Goal: Navigation & Orientation: Find specific page/section

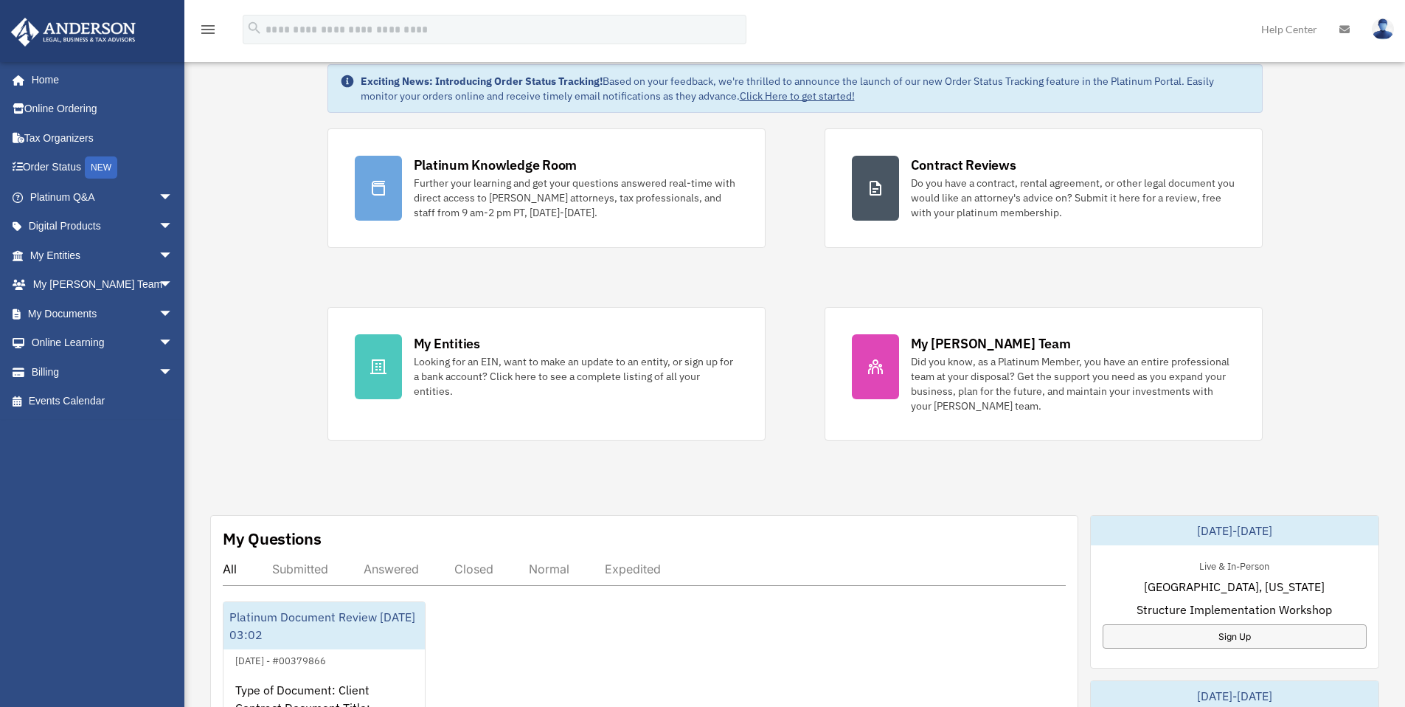
scroll to position [248, 0]
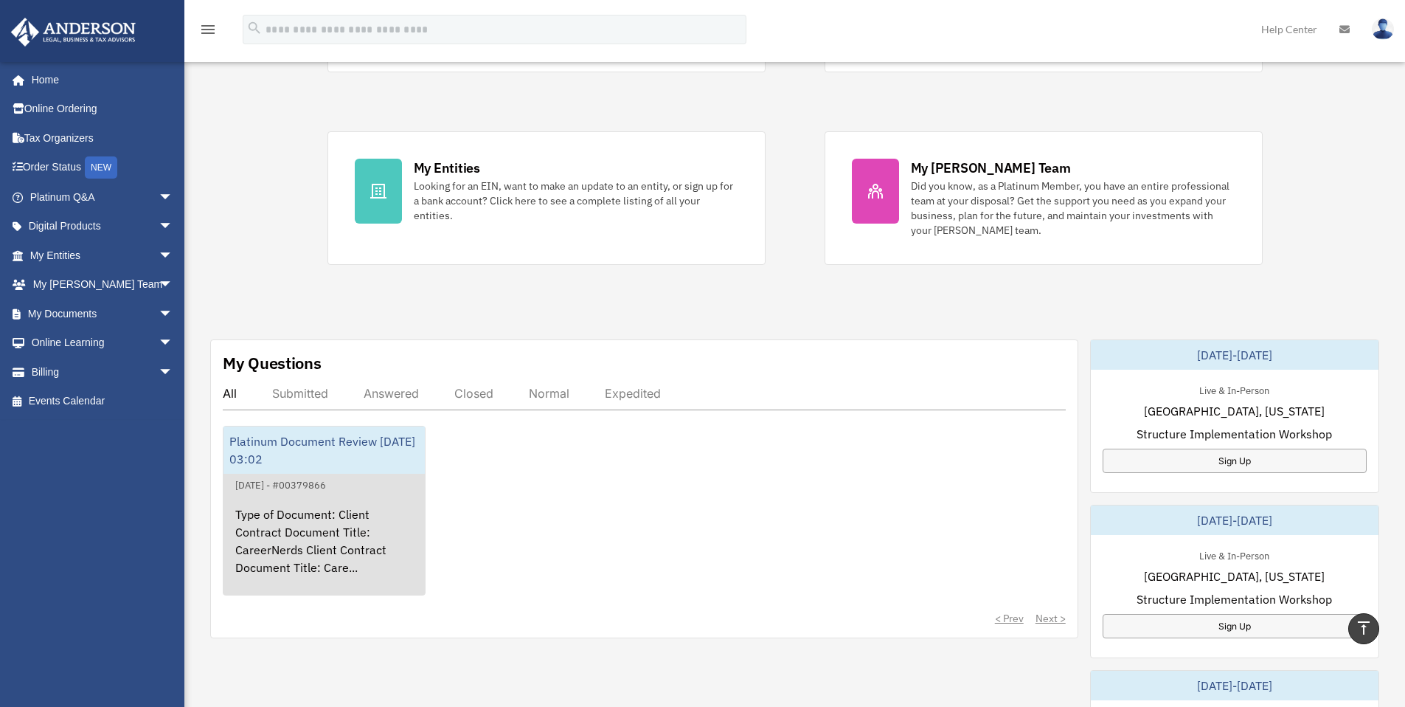
click at [277, 440] on div "Platinum Document Review [DATE] 03:02" at bounding box center [323, 449] width 201 height 47
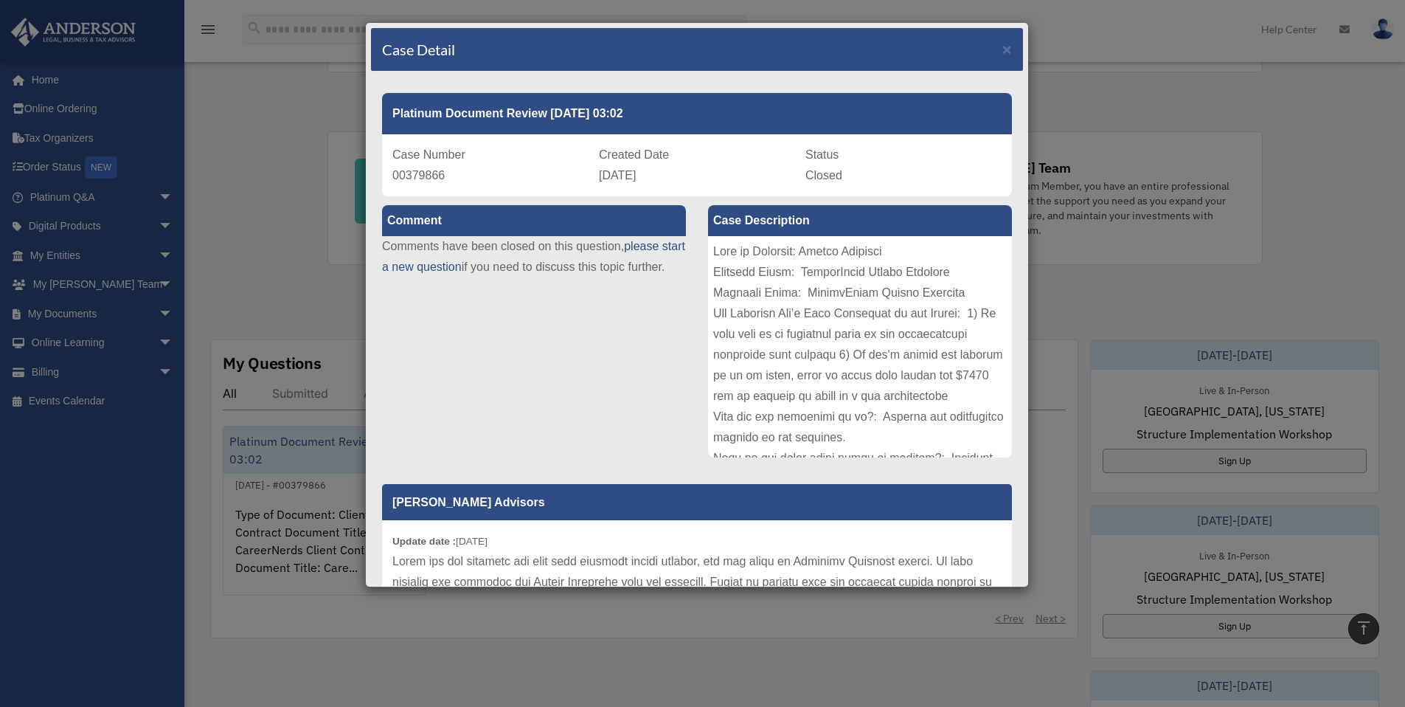
scroll to position [251, 0]
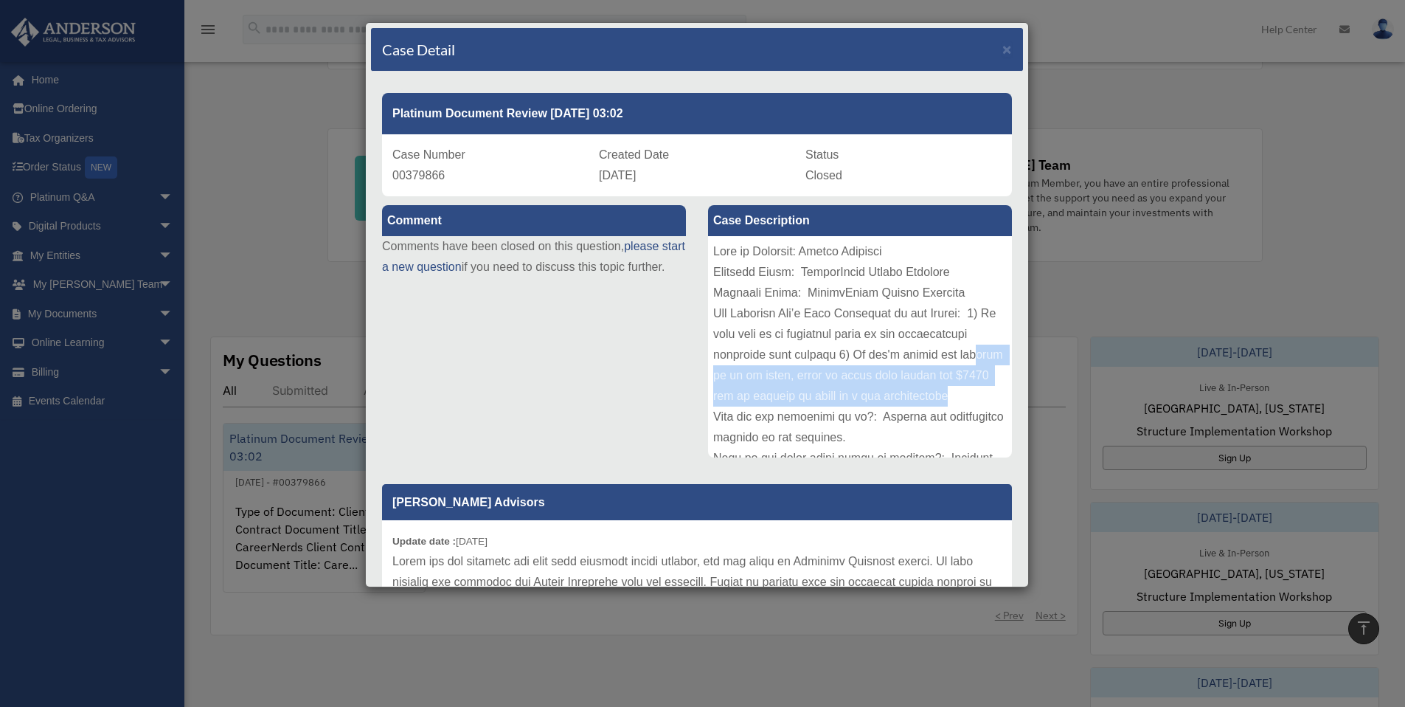
drag, startPoint x: 745, startPoint y: 375, endPoint x: 864, endPoint y: 411, distance: 124.1
click at [864, 411] on div at bounding box center [860, 346] width 304 height 221
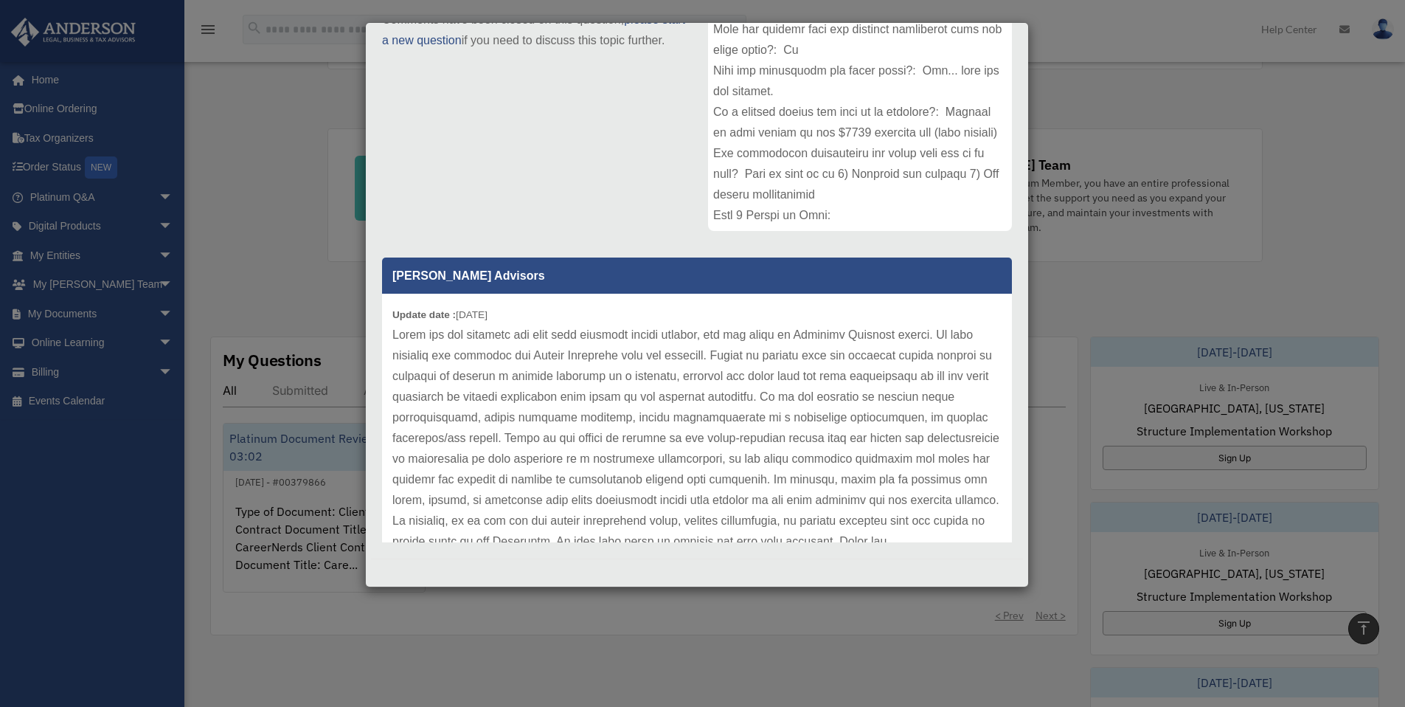
scroll to position [3, 0]
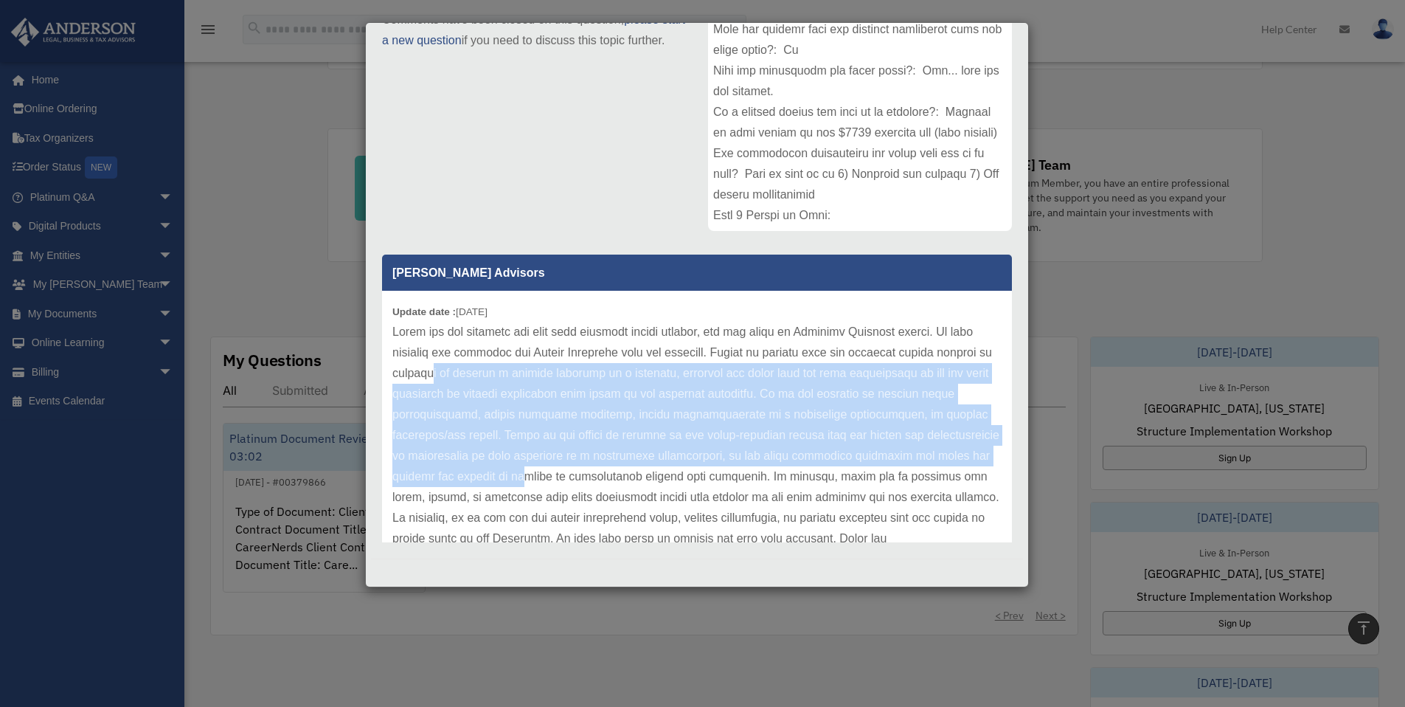
drag, startPoint x: 536, startPoint y: 376, endPoint x: 647, endPoint y: 484, distance: 154.4
click at [646, 484] on p at bounding box center [696, 435] width 609 height 227
click at [649, 483] on p at bounding box center [696, 435] width 609 height 227
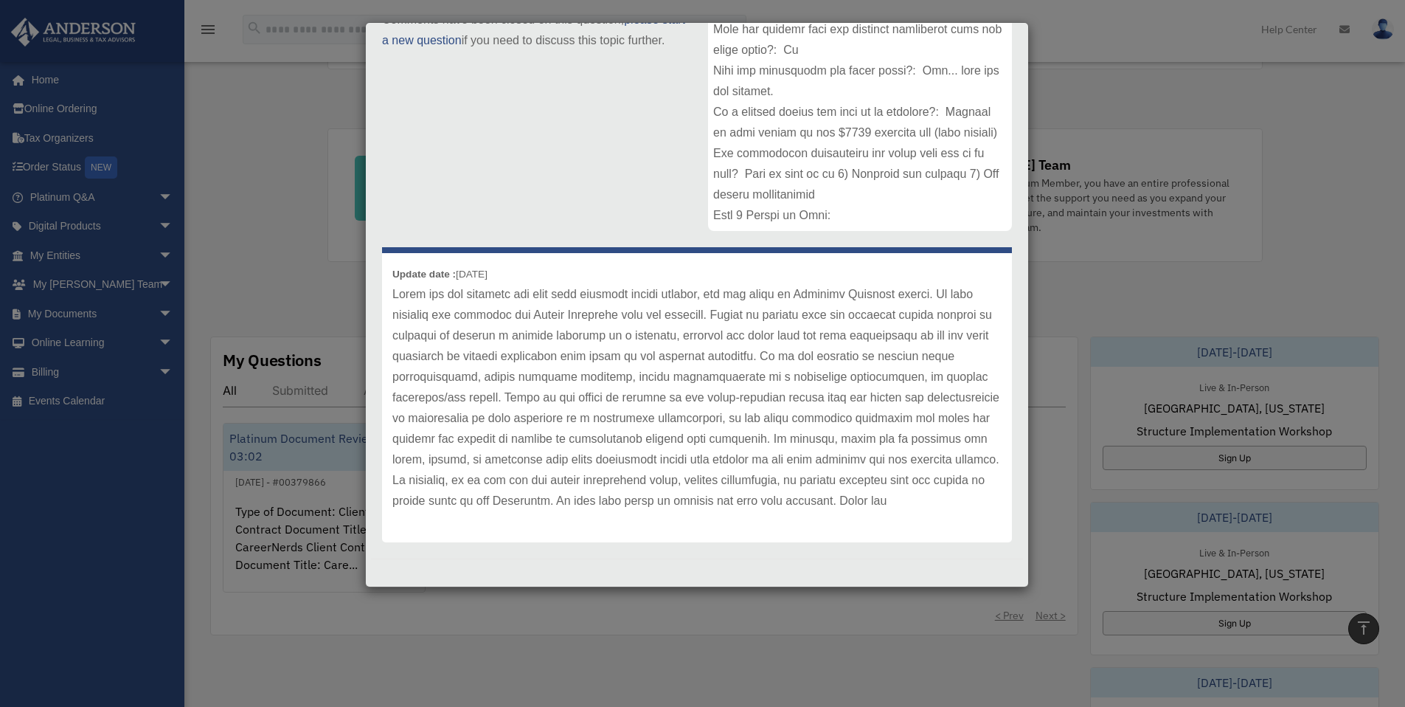
scroll to position [61, 0]
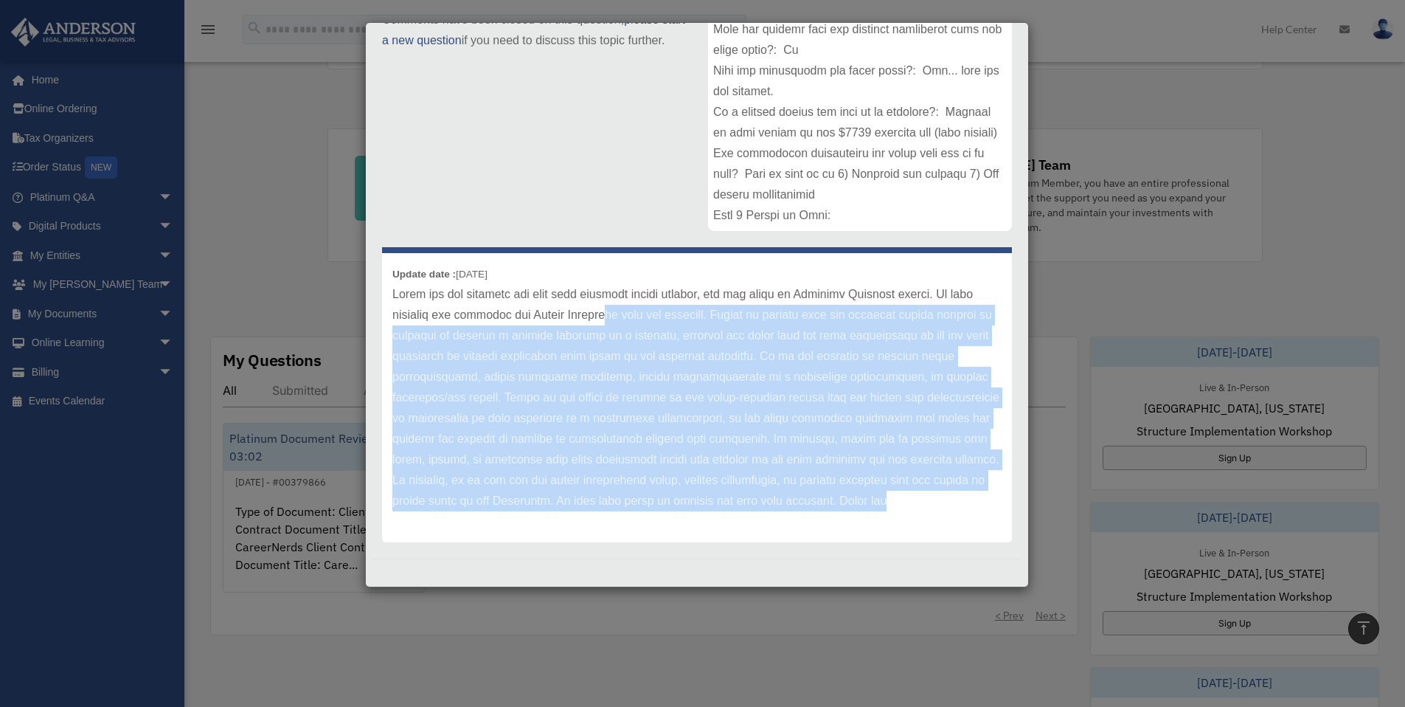
drag, startPoint x: 649, startPoint y: 459, endPoint x: 642, endPoint y: 302, distance: 158.0
click at [642, 302] on p at bounding box center [696, 397] width 609 height 227
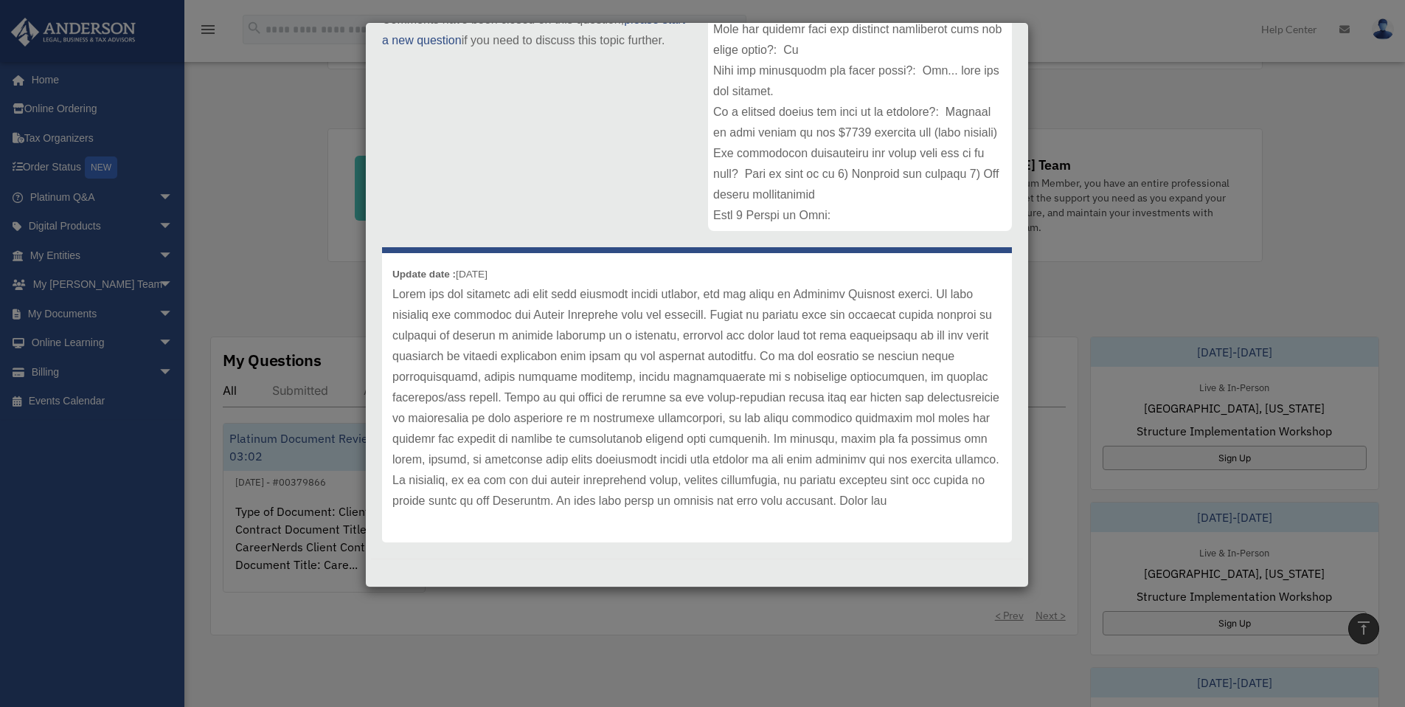
click at [330, 549] on div "Case Detail × Platinum Document Review 07/04/2023 03:02 Case Number 00379866 Cr…" at bounding box center [702, 353] width 1405 height 707
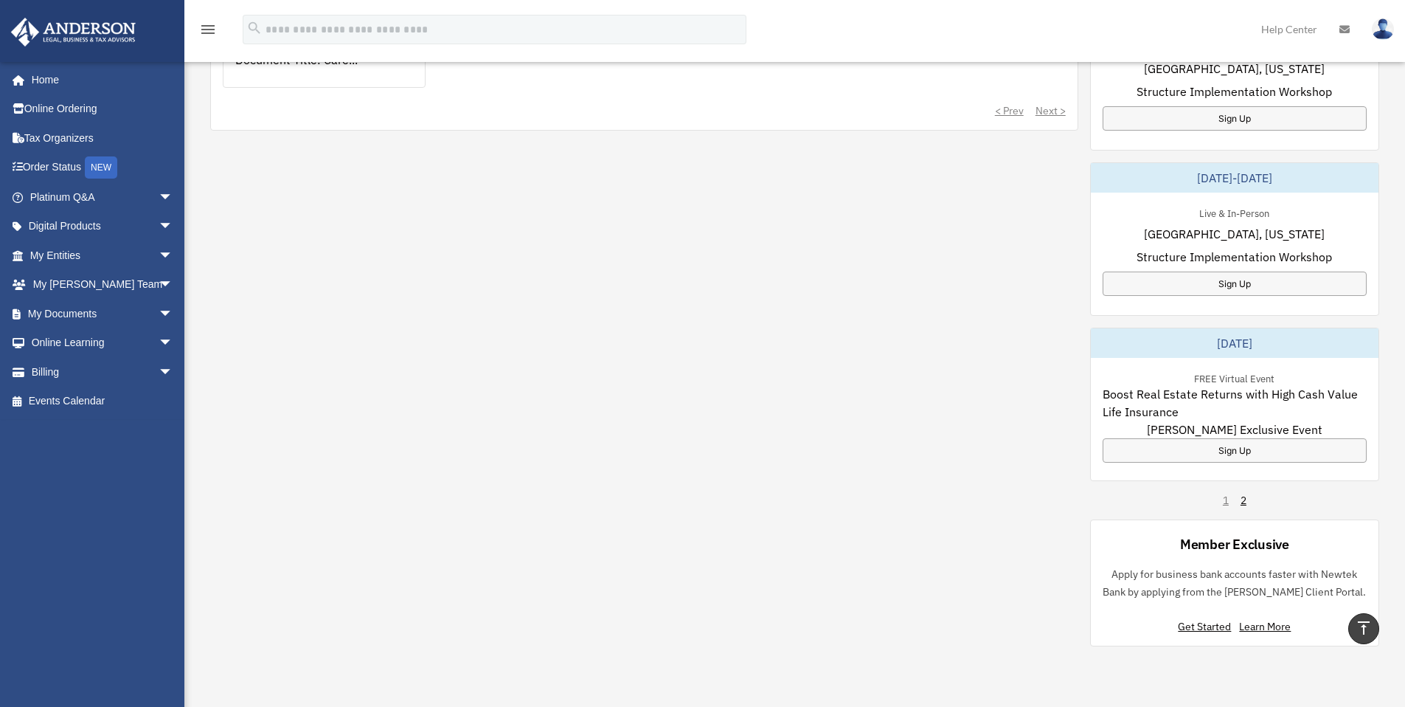
scroll to position [272, 0]
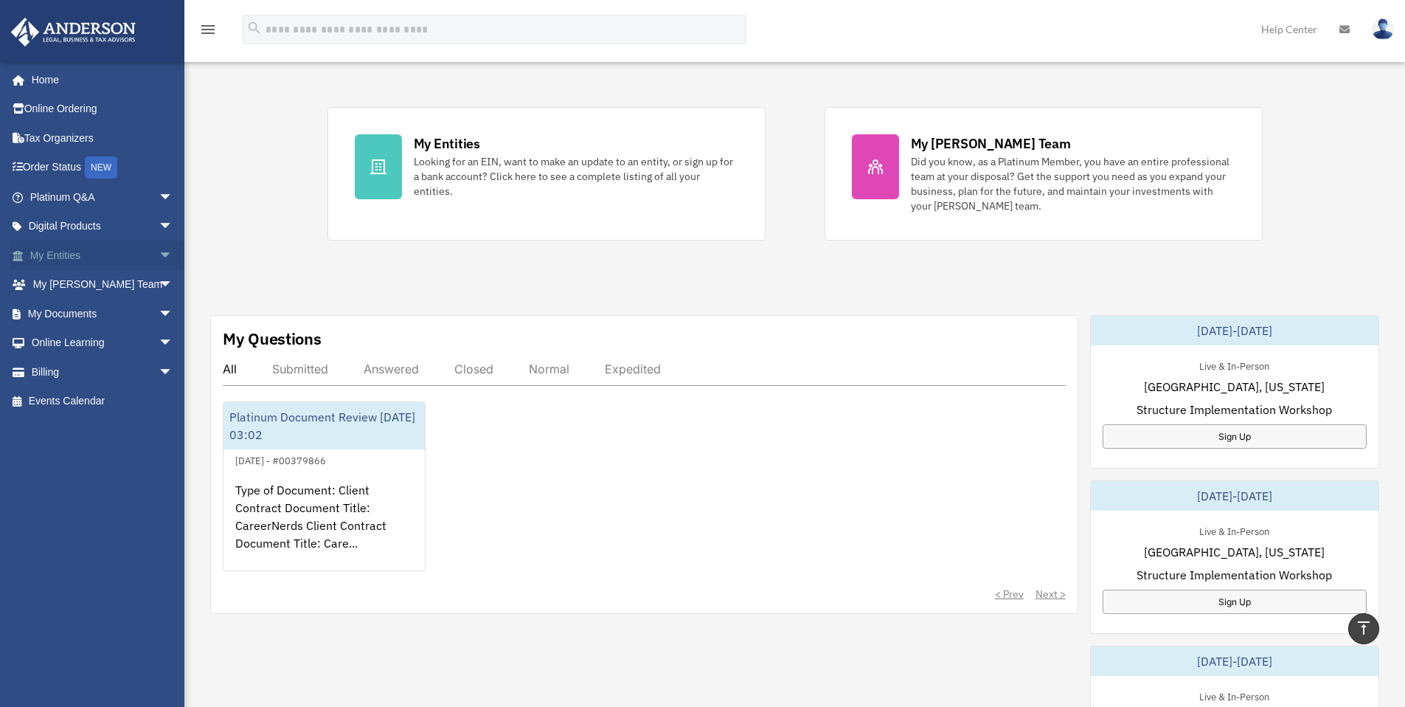
click at [86, 262] on link "My Entities arrow_drop_down" at bounding box center [102, 255] width 185 height 30
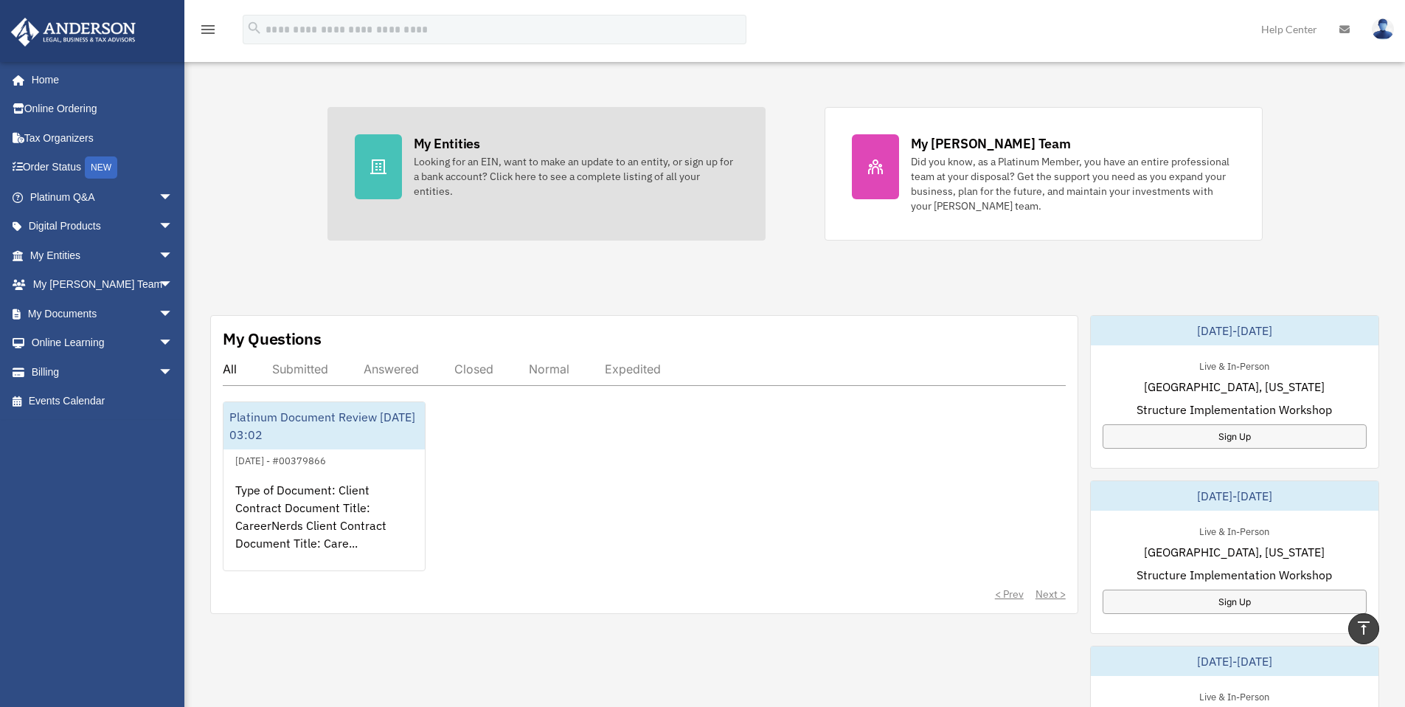
click at [496, 155] on div "Looking for an EIN, want to make an update to an entity, or sign up for a bank …" at bounding box center [576, 176] width 325 height 44
click at [389, 169] on div at bounding box center [378, 166] width 47 height 65
click at [502, 178] on div "Looking for an EIN, want to make an update to an entity, or sign up for a bank …" at bounding box center [576, 176] width 325 height 44
click at [566, 172] on div "Looking for an EIN, want to make an update to an entity, or sign up for a bank …" at bounding box center [576, 176] width 325 height 44
click at [453, 167] on div "Looking for an EIN, want to make an update to an entity, or sign up for a bank …" at bounding box center [576, 176] width 325 height 44
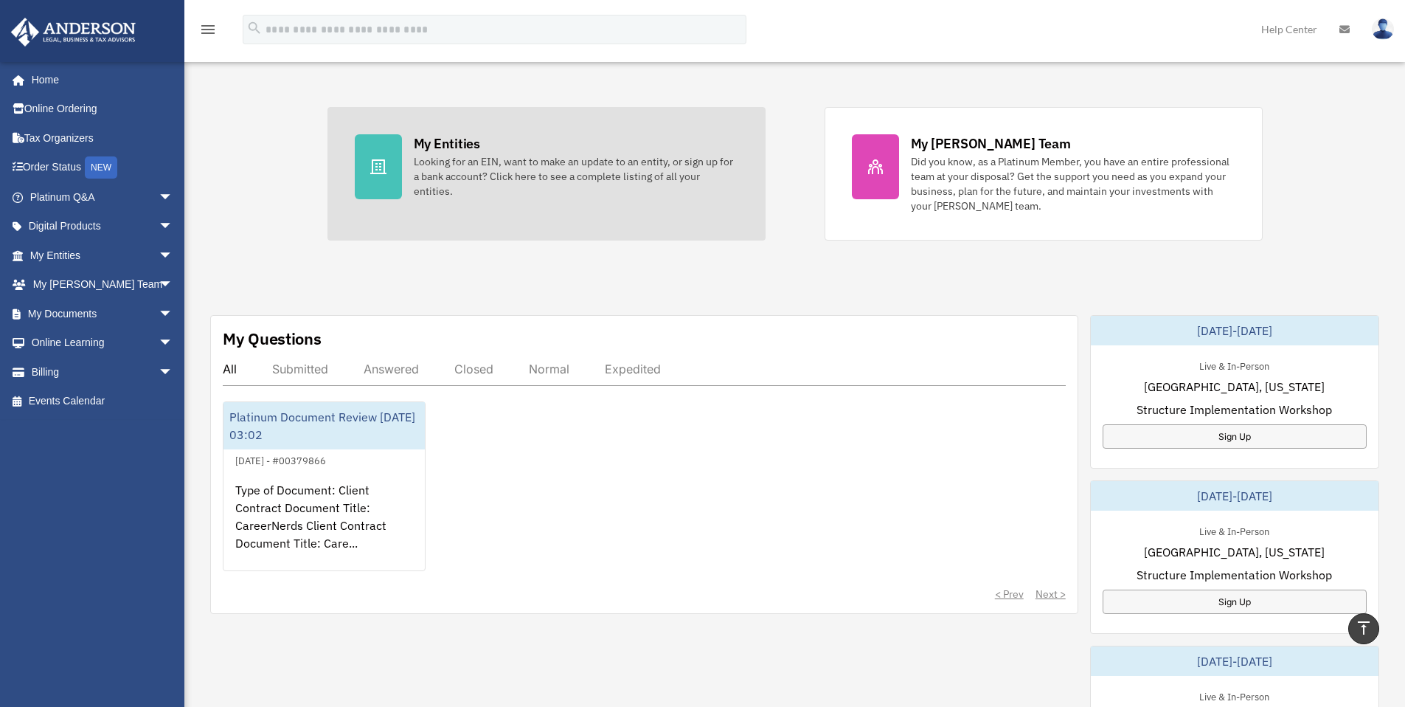
click at [475, 170] on div "Looking for an EIN, want to make an update to an entity, or sign up for a bank …" at bounding box center [576, 176] width 325 height 44
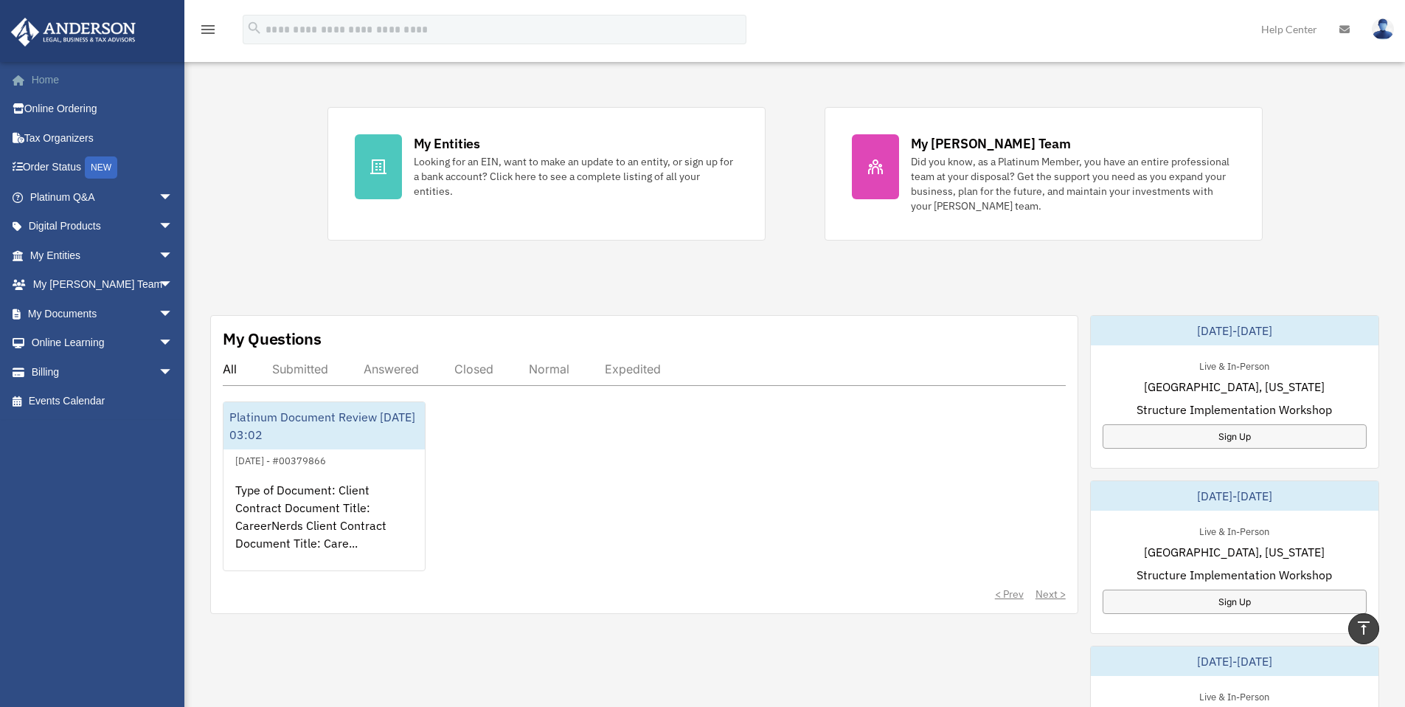
click at [49, 93] on link "Home" at bounding box center [102, 80] width 185 height 30
click at [1392, 28] on img at bounding box center [1383, 28] width 22 height 21
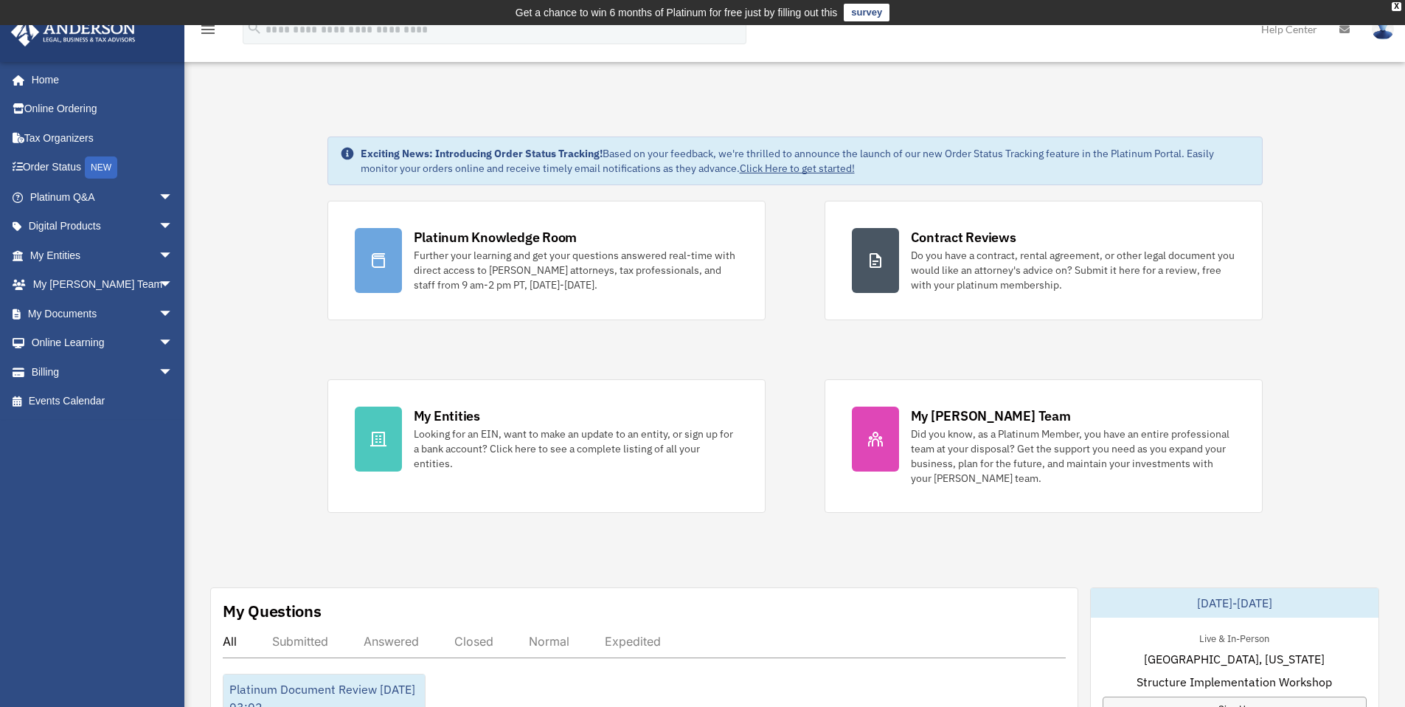
click at [1385, 30] on img at bounding box center [1383, 28] width 22 height 21
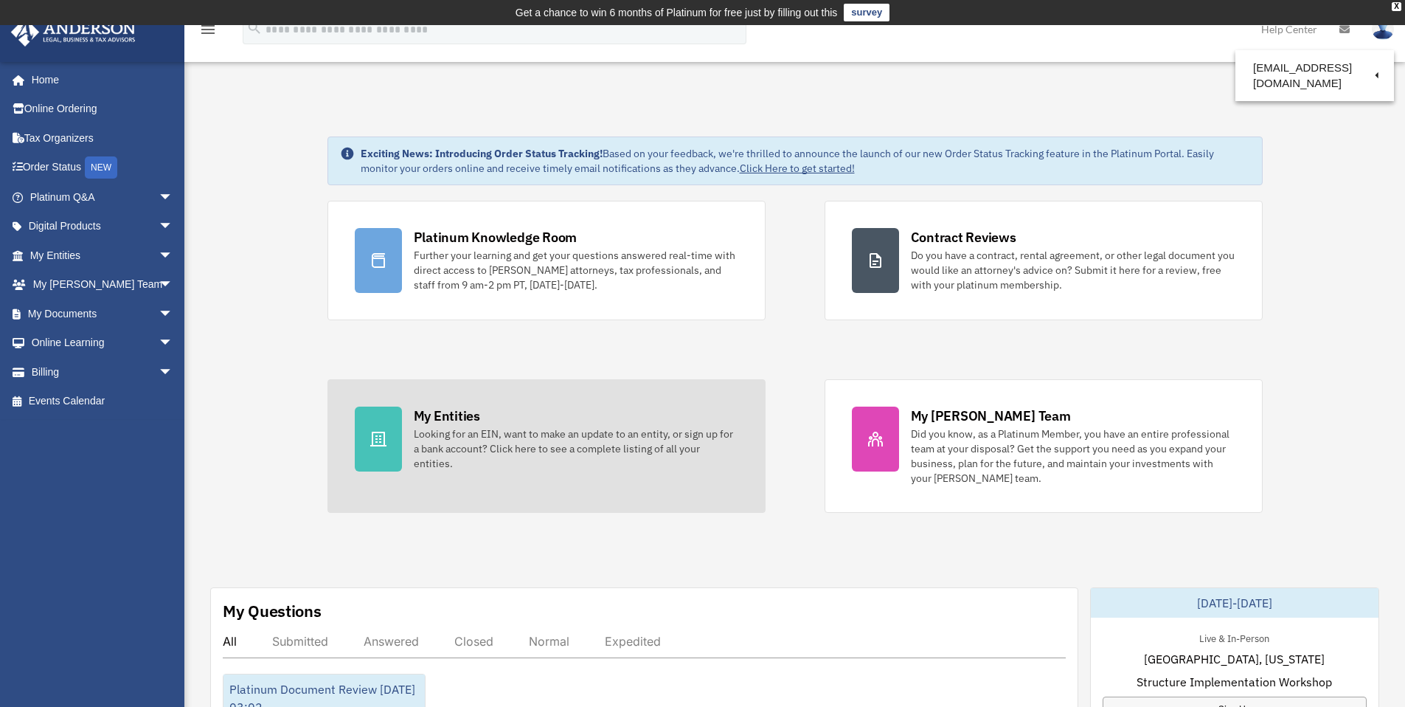
click at [469, 445] on div "Looking for an EIN, want to make an update to an entity, or sign up for a bank …" at bounding box center [576, 448] width 325 height 44
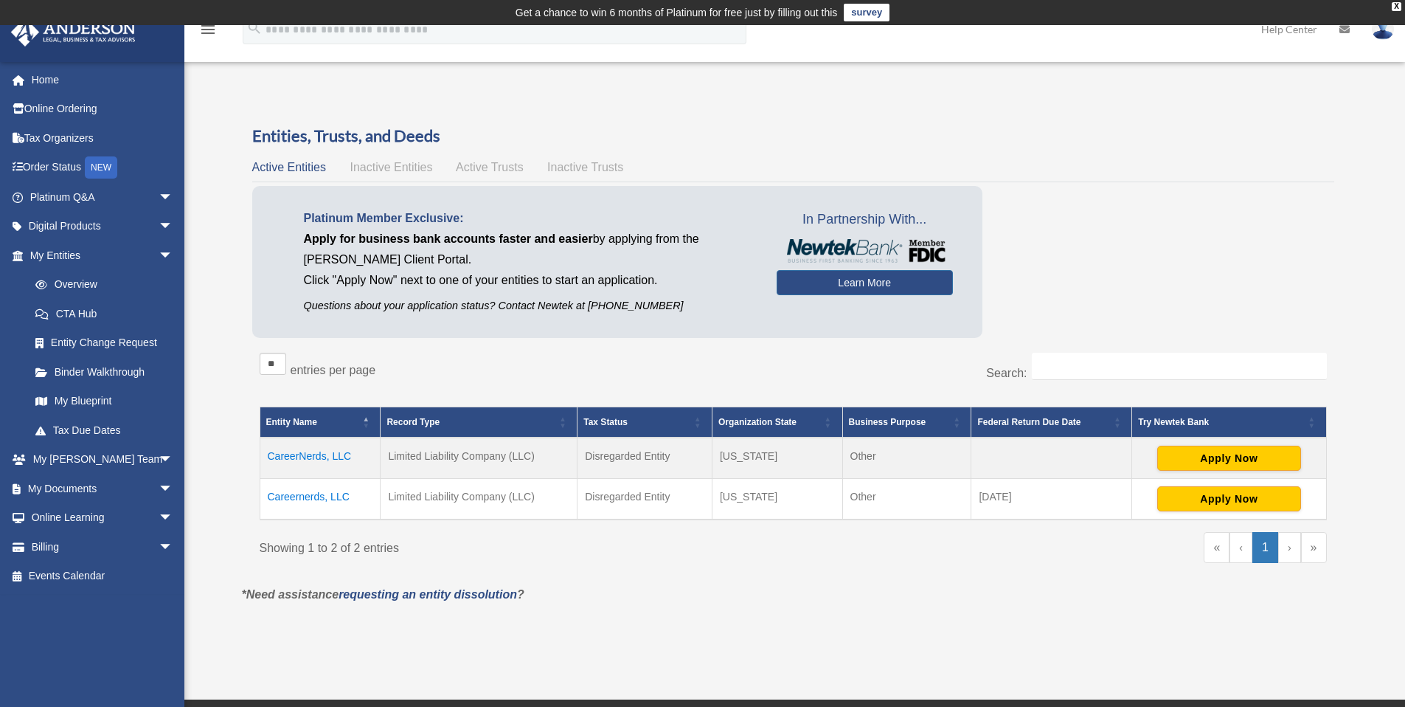
click at [342, 492] on td "Careernerds, LLC" at bounding box center [320, 499] width 121 height 41
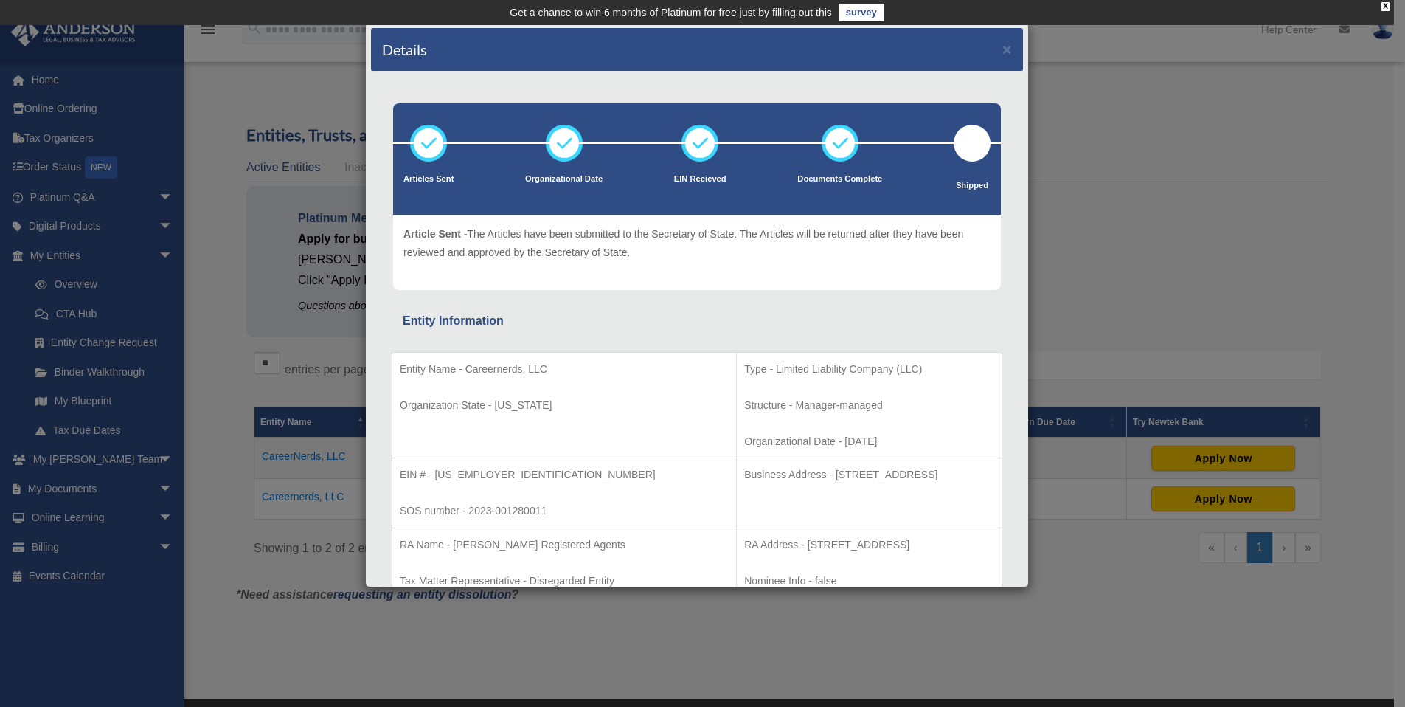
click at [315, 87] on div "Details × Articles Sent Organizational Date" at bounding box center [702, 353] width 1405 height 707
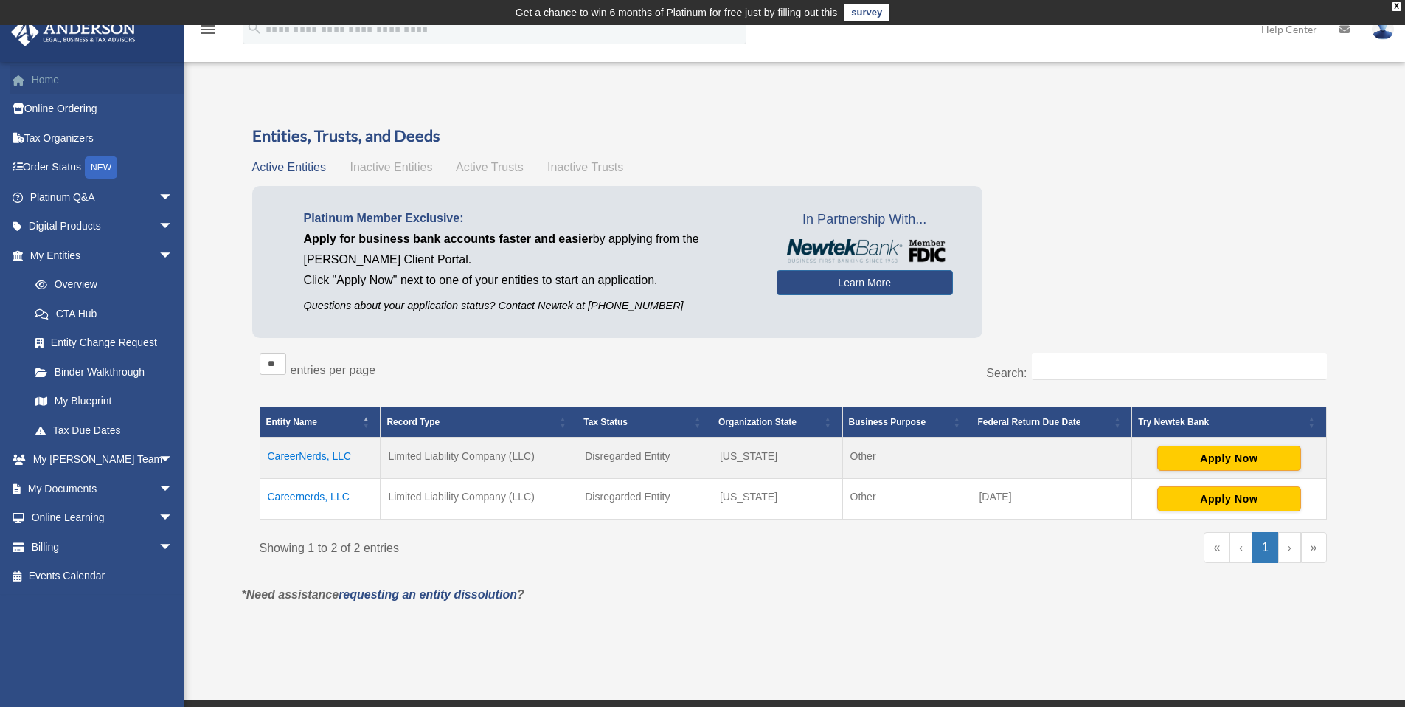
click at [56, 77] on link "Home" at bounding box center [102, 80] width 185 height 30
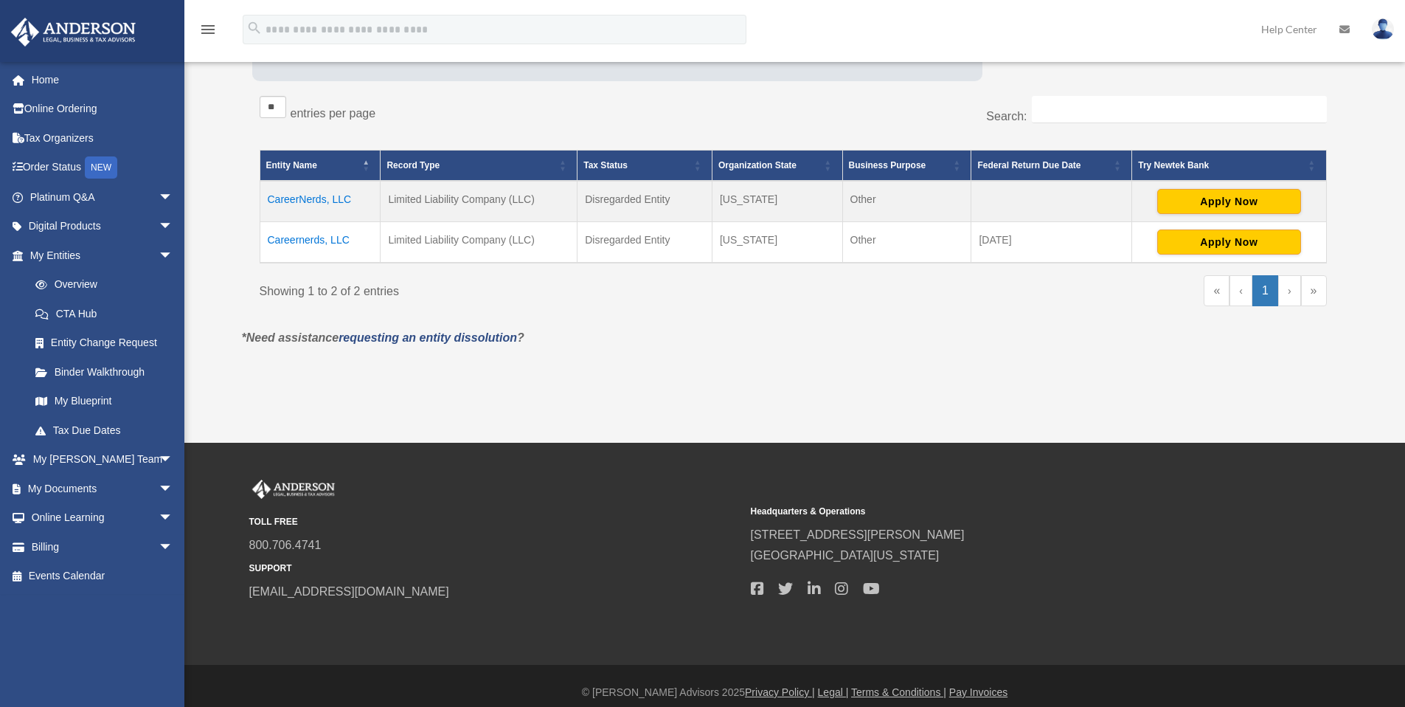
scroll to position [269, 0]
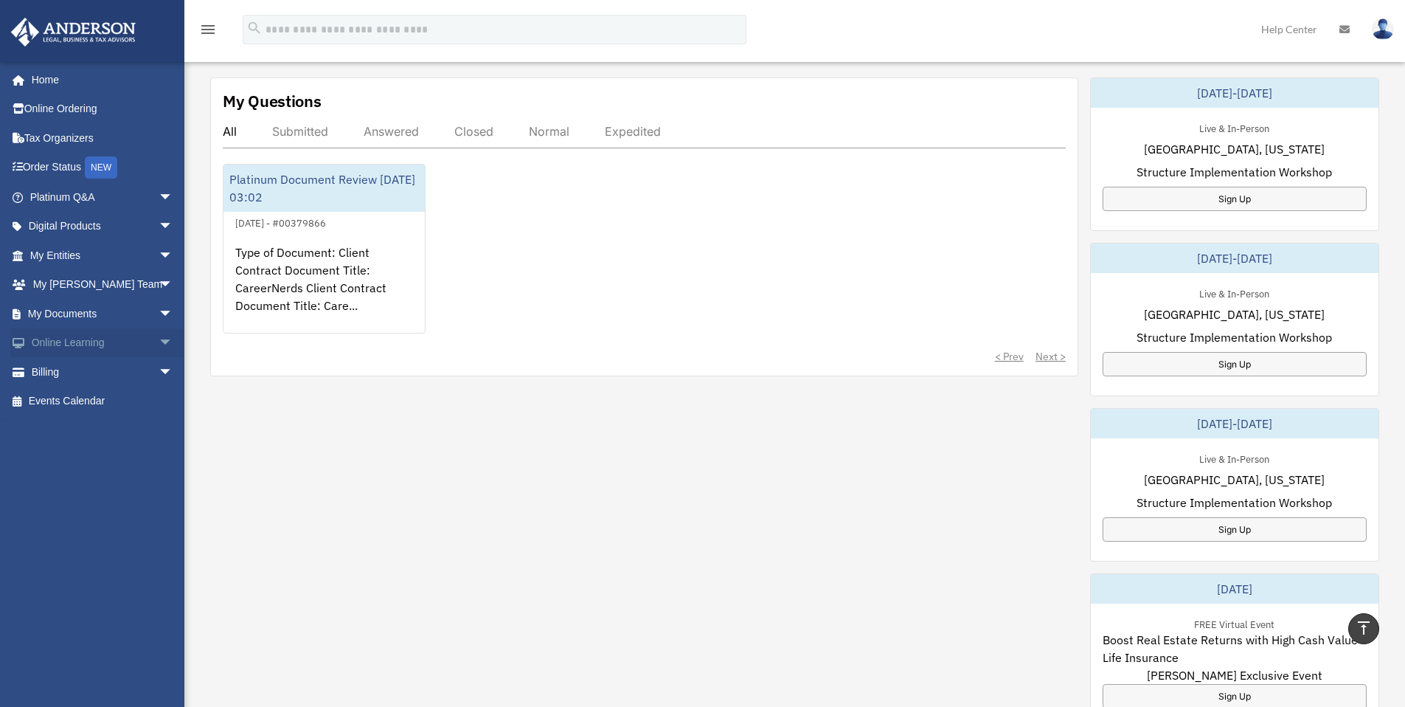
scroll to position [507, 0]
click at [80, 284] on link "My Anderson Team arrow_drop_down" at bounding box center [102, 285] width 185 height 30
